Goal: Information Seeking & Learning: Learn about a topic

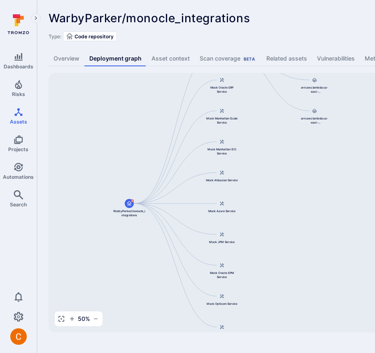
click at [276, 4] on div "WarbyParker/monocle_integrations ... Show more Type: Code repository Overview D…" at bounding box center [315, 172] width 556 height 344
click at [295, 32] on div "Type: Code repository" at bounding box center [315, 36] width 533 height 10
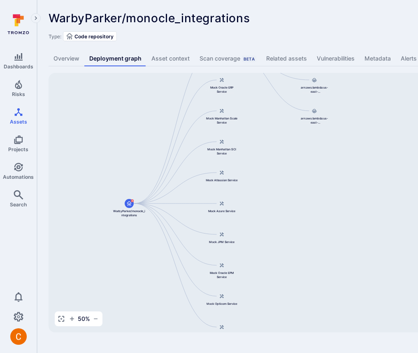
click at [313, 22] on div "WarbyParker/monocle_integrations ... Show more" at bounding box center [256, 18] width 415 height 13
